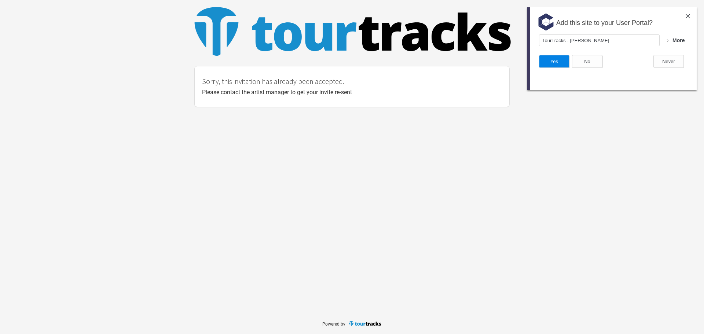
drag, startPoint x: 559, startPoint y: 61, endPoint x: 1092, endPoint y: 123, distance: 536.6
click html "Add this site to your User Portal? TourTracks - [PERSON_NAME] More Upload Yes N…"
click at [687, 17] on img at bounding box center [687, 16] width 4 height 4
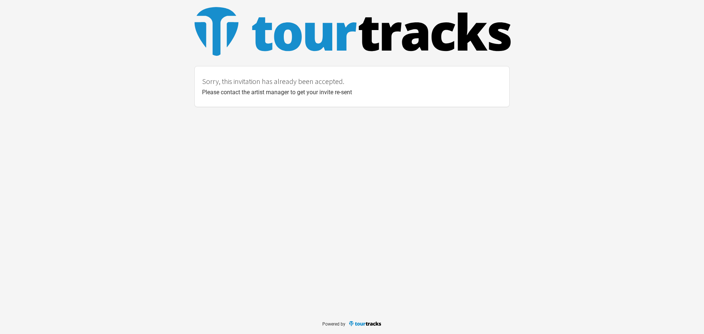
click at [482, 114] on div "Sorry, this invitation has already been accepted. Please contact the artist man…" at bounding box center [352, 156] width 704 height 313
